Goal: Register for event/course

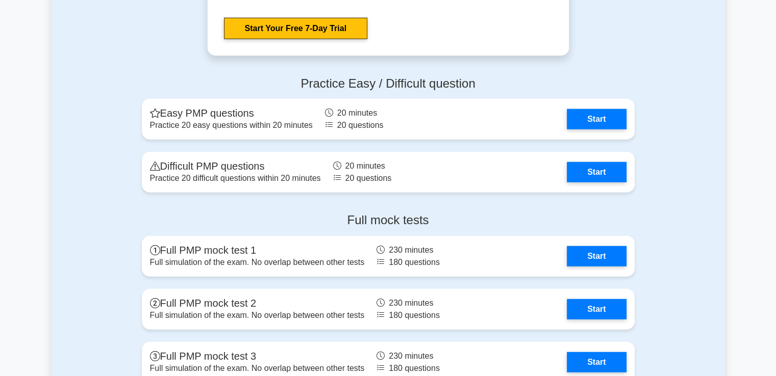
scroll to position [2702, 0]
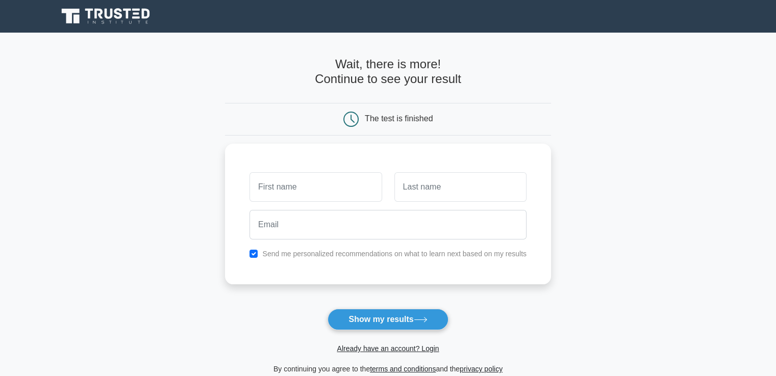
click at [388, 58] on h4 "Wait, there is more! Continue to see your result" at bounding box center [388, 72] width 326 height 30
click at [382, 80] on h4 "Wait, there is more! Continue to see your result" at bounding box center [388, 72] width 326 height 30
click at [355, 75] on h4 "Wait, there is more! Continue to see your result" at bounding box center [388, 72] width 326 height 30
click at [424, 325] on button "Show my results" at bounding box center [387, 319] width 120 height 21
click at [546, 1] on nav "Register" at bounding box center [388, 16] width 776 height 33
